Goal: Task Accomplishment & Management: Manage account settings

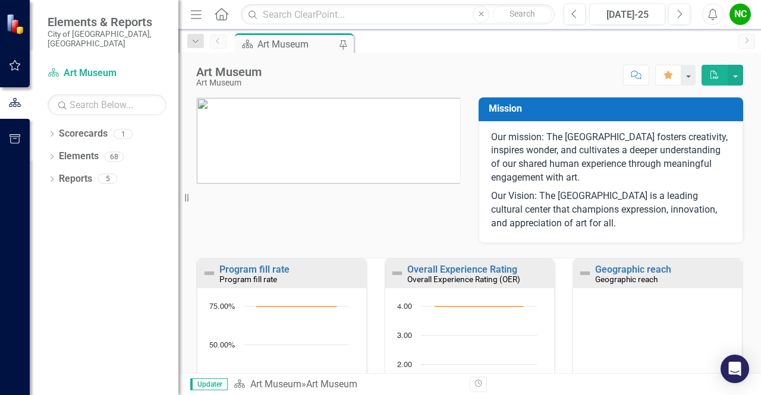
click at [742, 14] on div "NC" at bounding box center [739, 14] width 21 height 21
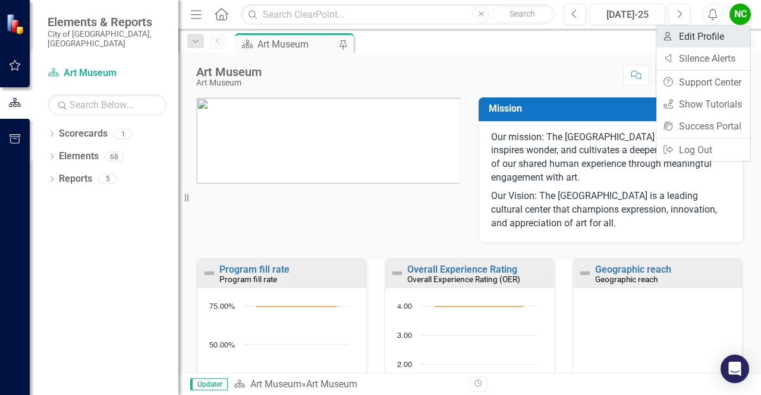
click at [707, 41] on link "User Edit Profile" at bounding box center [703, 37] width 94 height 22
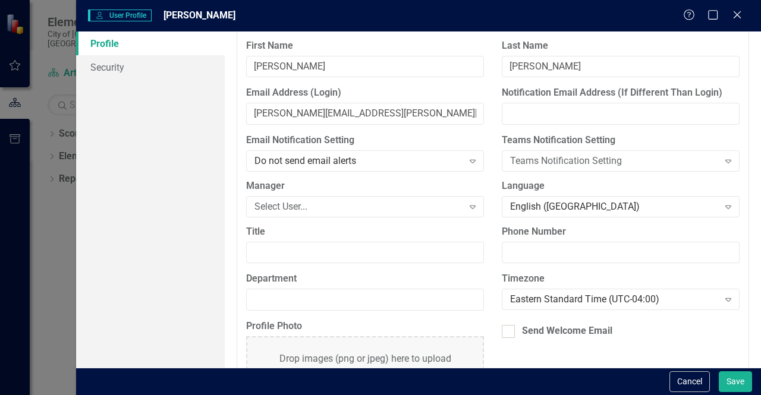
scroll to position [31, 0]
click at [379, 155] on div "Do not send email alerts" at bounding box center [358, 160] width 209 height 14
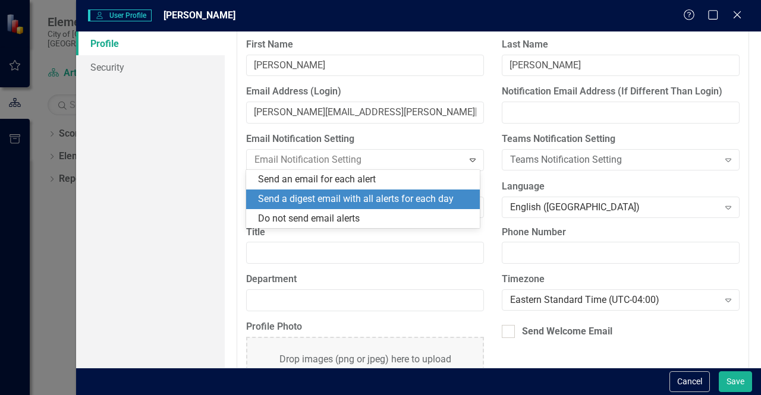
click at [364, 196] on div "Send a digest email with all alerts for each day" at bounding box center [365, 200] width 215 height 14
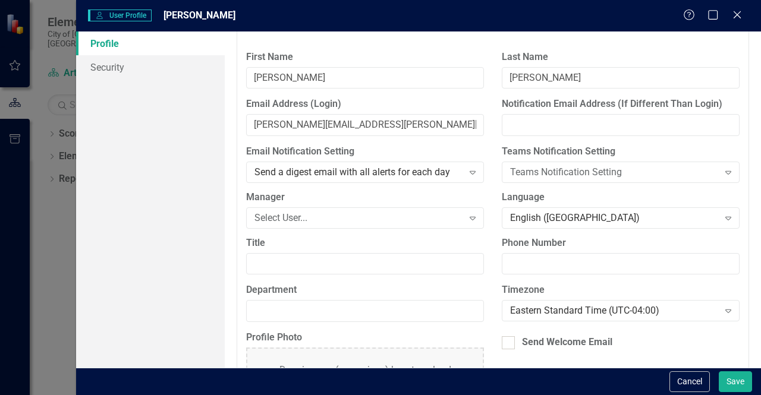
scroll to position [15, 0]
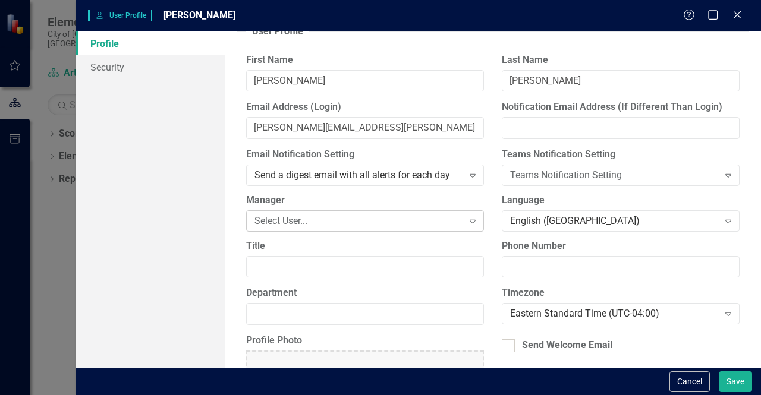
click at [358, 219] on div "Select User..." at bounding box center [358, 221] width 209 height 14
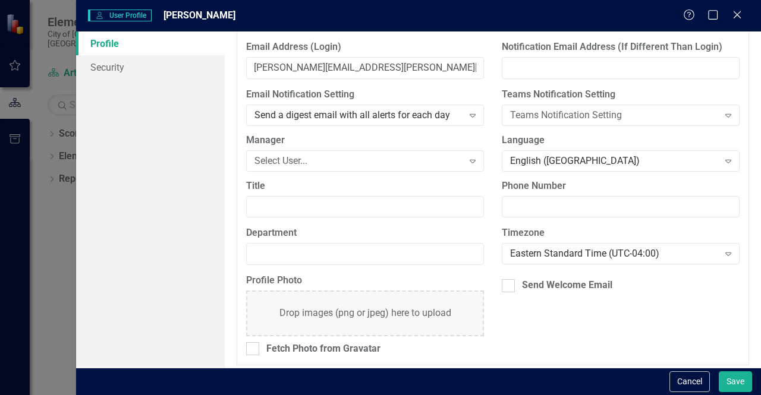
scroll to position [80, 0]
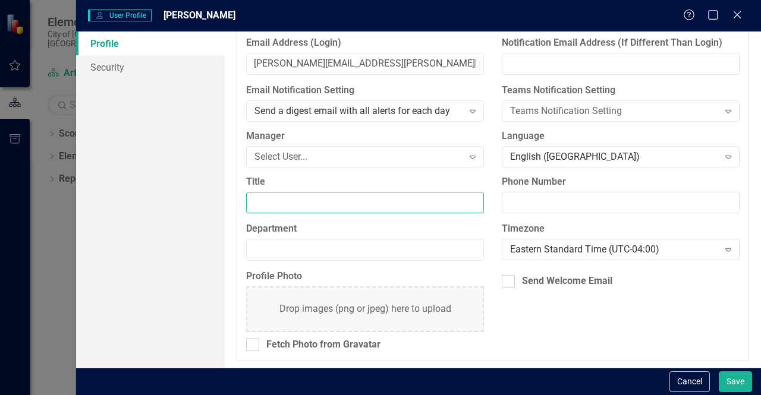
click at [348, 193] on input "Title" at bounding box center [365, 203] width 238 height 22
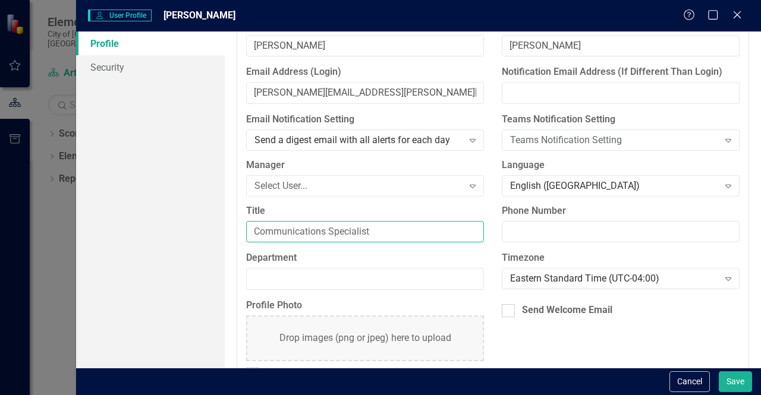
scroll to position [53, 0]
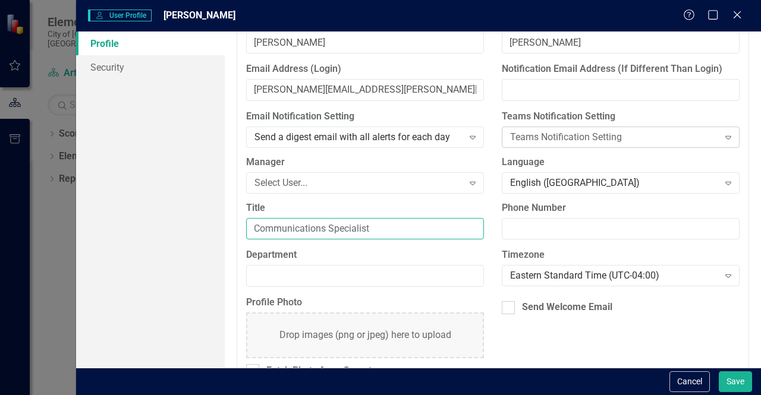
type input "Communications Specialist"
click at [569, 133] on div "Teams Notification Setting" at bounding box center [614, 138] width 209 height 14
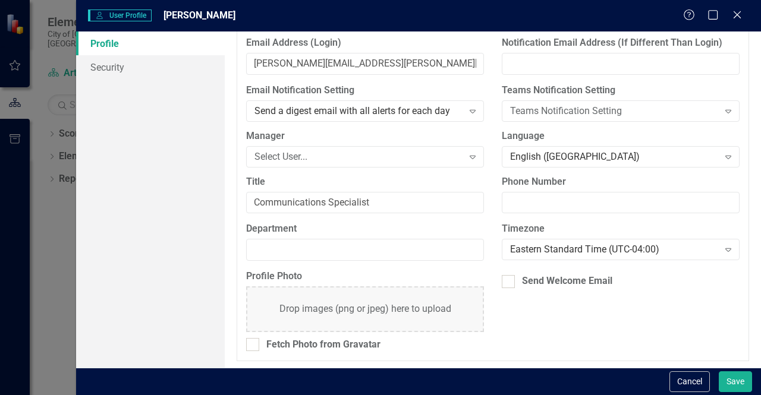
scroll to position [0, 0]
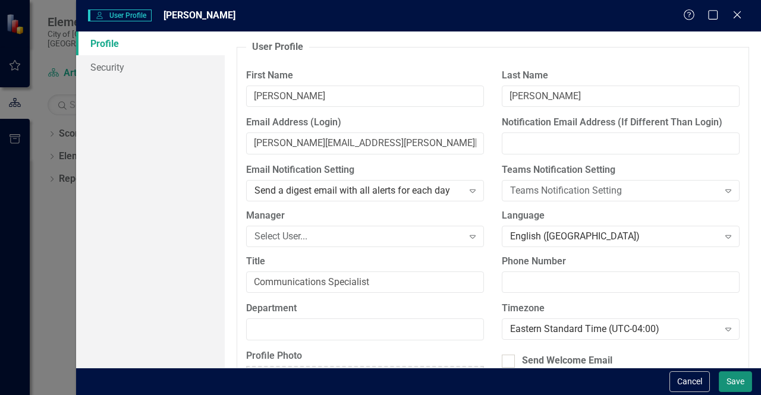
click at [738, 377] on button "Save" at bounding box center [734, 381] width 33 height 21
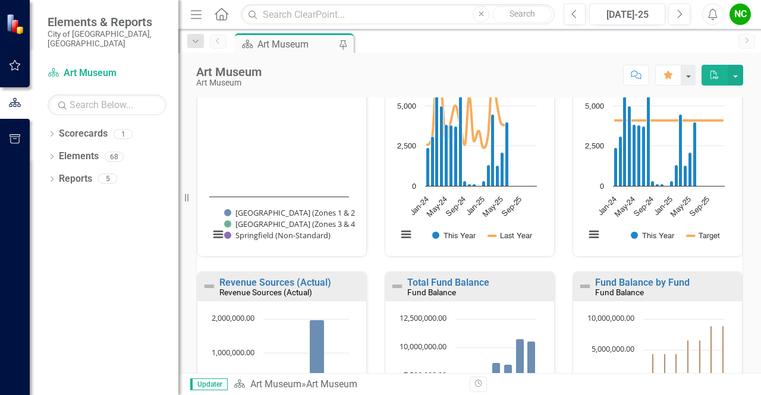
scroll to position [493, 0]
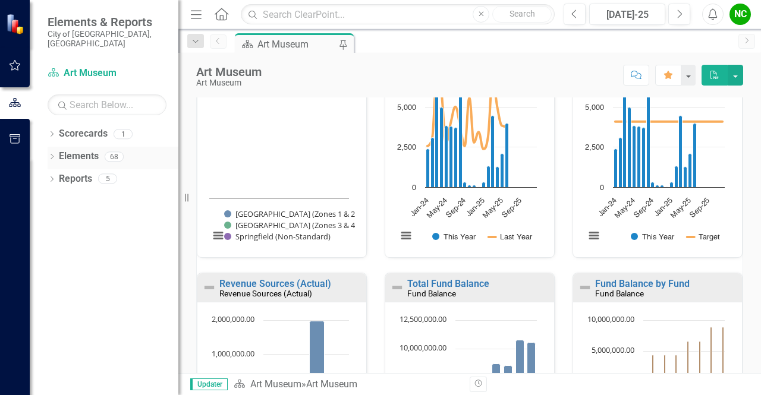
drag, startPoint x: 60, startPoint y: 144, endPoint x: 52, endPoint y: 147, distance: 8.3
click at [52, 147] on div "Dropdown Elements 68" at bounding box center [113, 158] width 131 height 23
click at [52, 154] on icon at bounding box center [52, 156] width 3 height 5
click at [57, 177] on icon "Dropdown" at bounding box center [57, 180] width 8 height 7
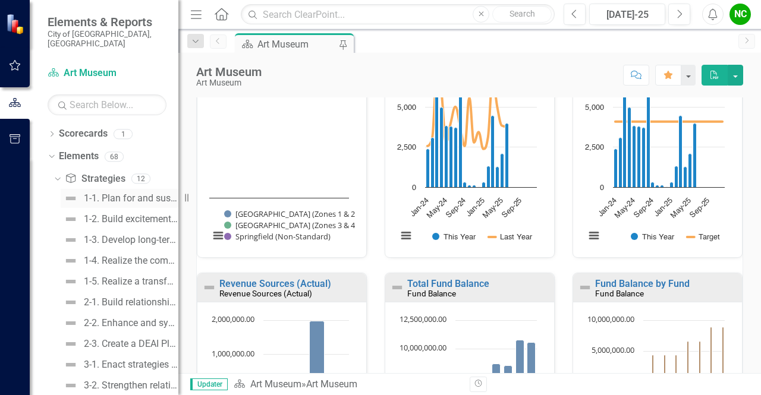
click at [113, 194] on link "1-1. Plan for and sustain service to the community while the building is under …" at bounding box center [120, 198] width 118 height 19
